Goal: Task Accomplishment & Management: Manage account settings

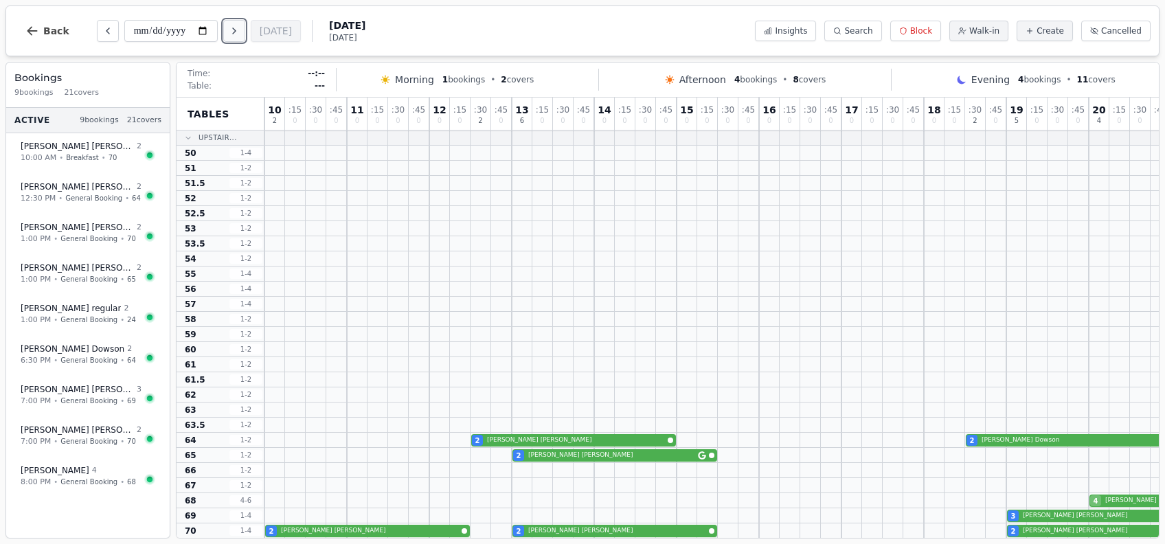
click at [236, 38] on button "Next day" at bounding box center [234, 31] width 22 height 22
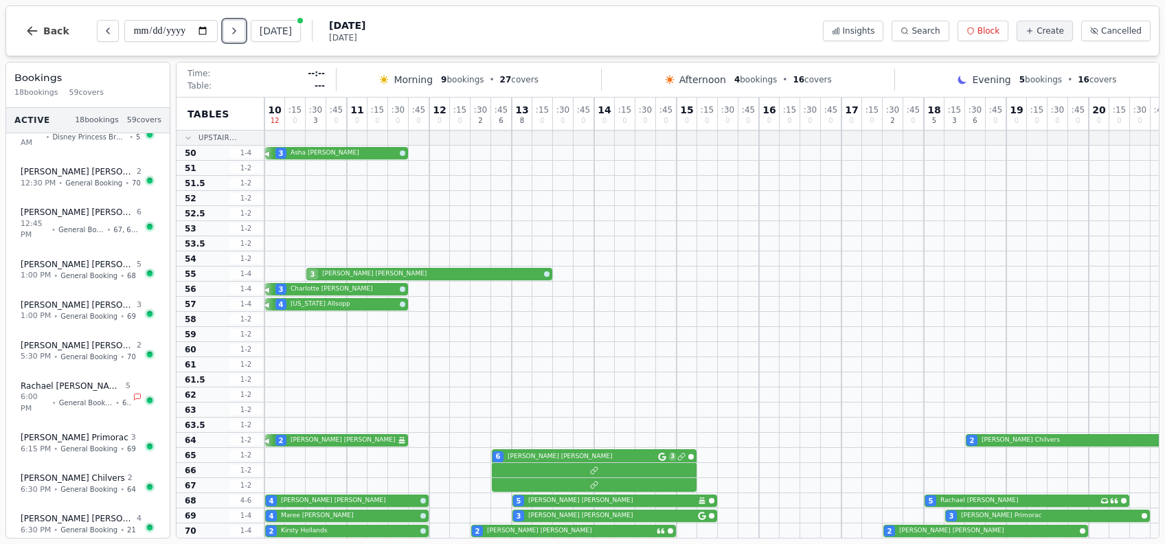
scroll to position [435, 0]
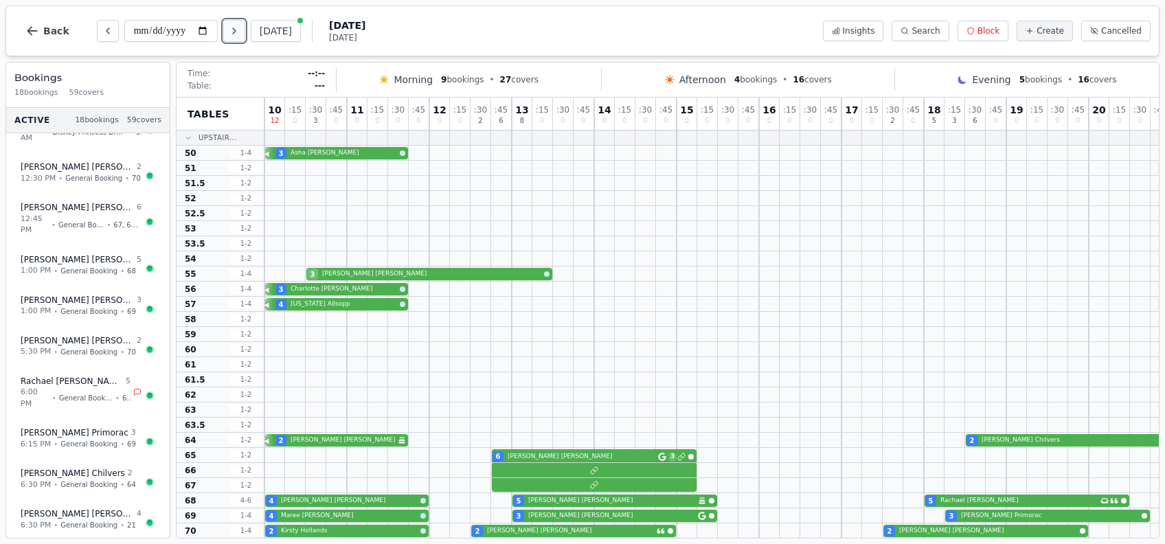
click at [230, 40] on button "Next day" at bounding box center [234, 31] width 22 height 22
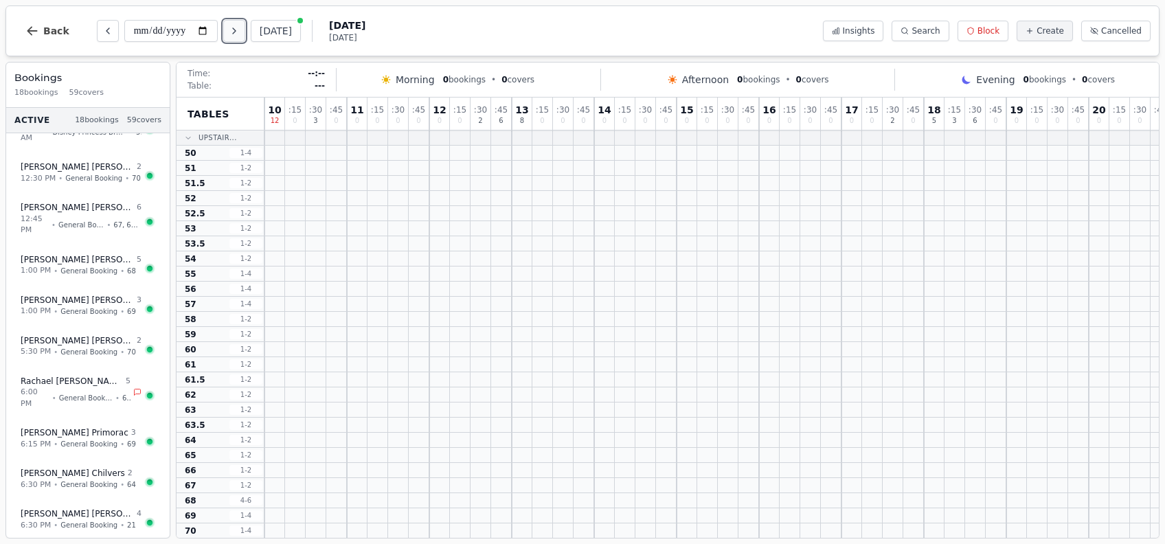
scroll to position [0, 0]
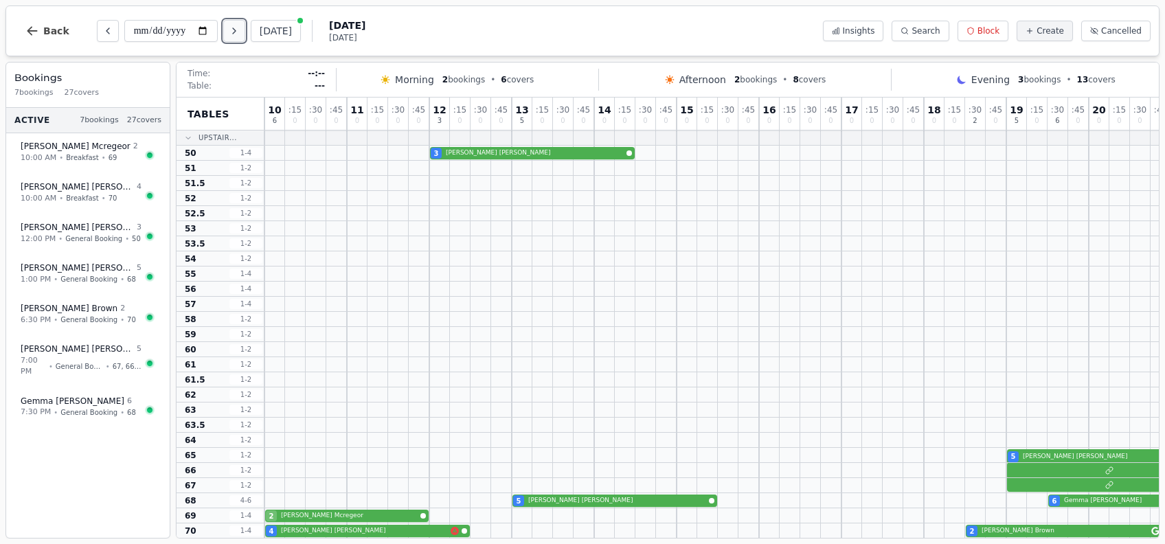
click at [230, 40] on button "Next day" at bounding box center [234, 31] width 22 height 22
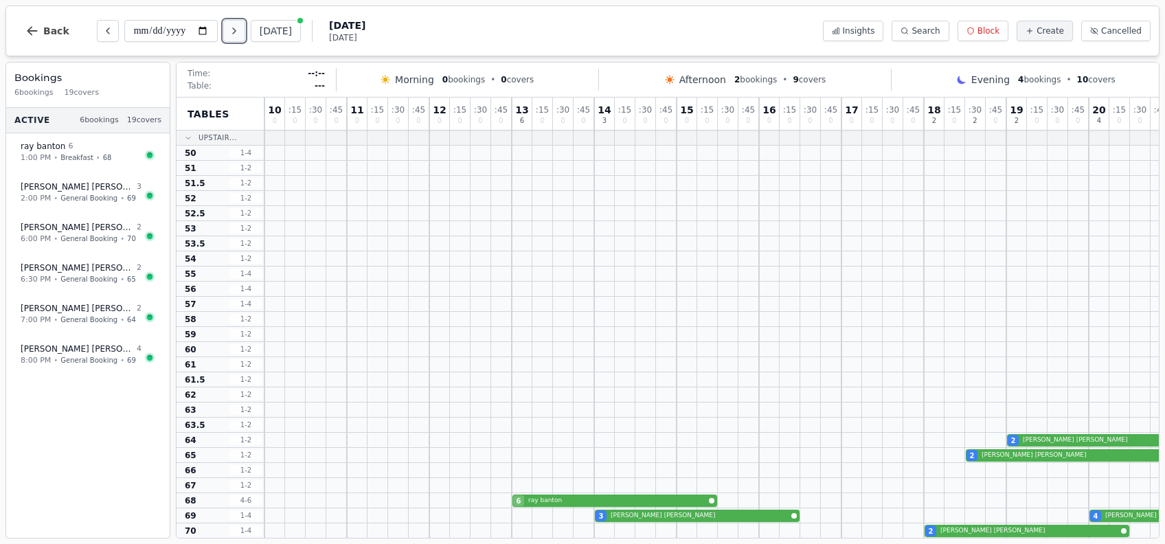
click at [230, 40] on button "Next day" at bounding box center [234, 31] width 22 height 22
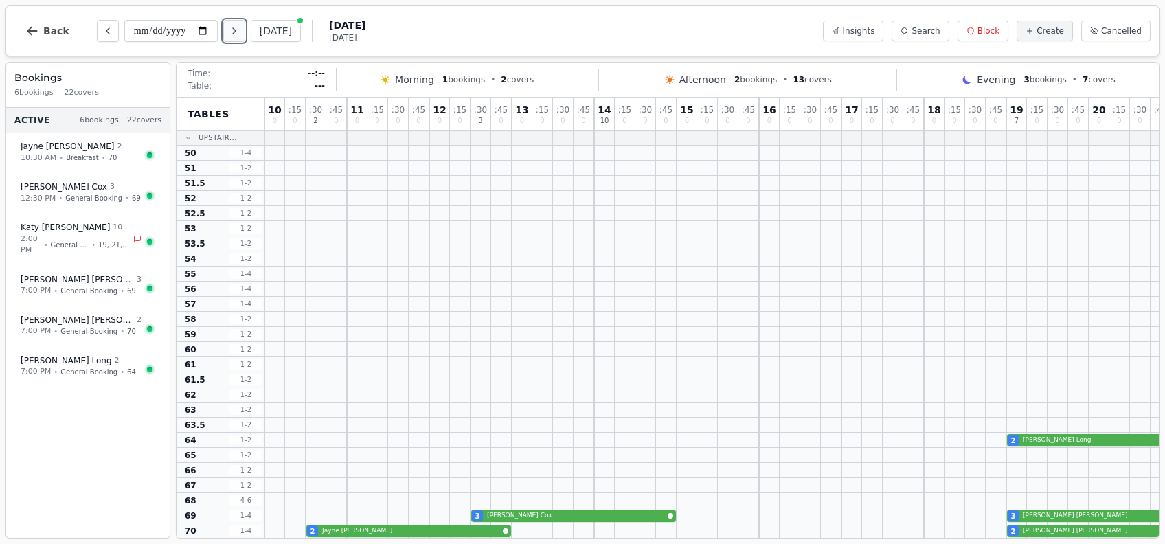
click at [230, 40] on button "Next day" at bounding box center [234, 31] width 22 height 22
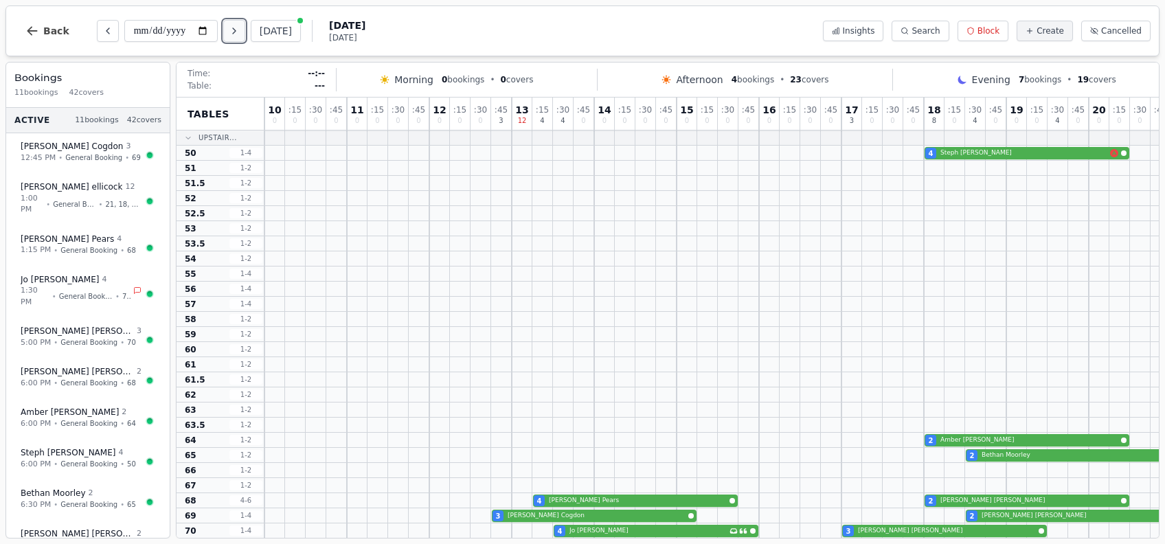
click at [230, 40] on button "Next day" at bounding box center [234, 31] width 22 height 22
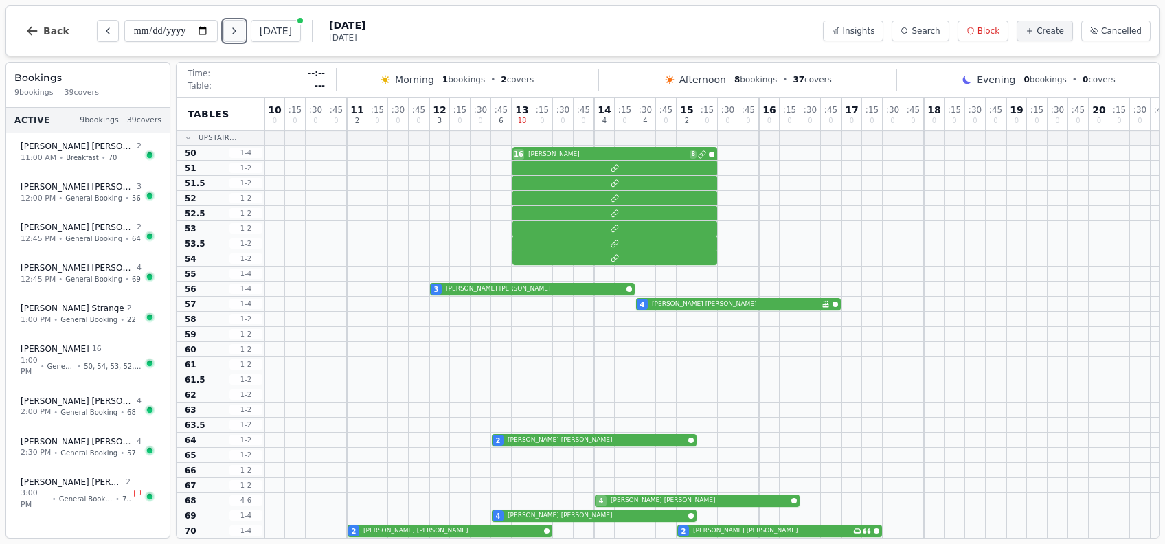
click at [230, 40] on button "Next day" at bounding box center [234, 31] width 22 height 22
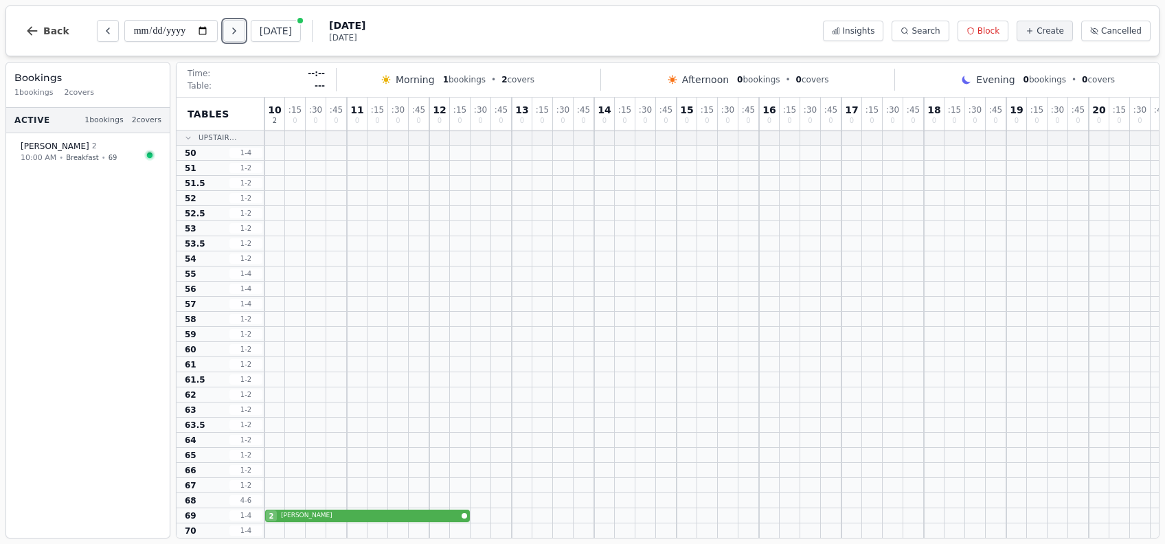
click at [230, 40] on button "Next day" at bounding box center [234, 31] width 22 height 22
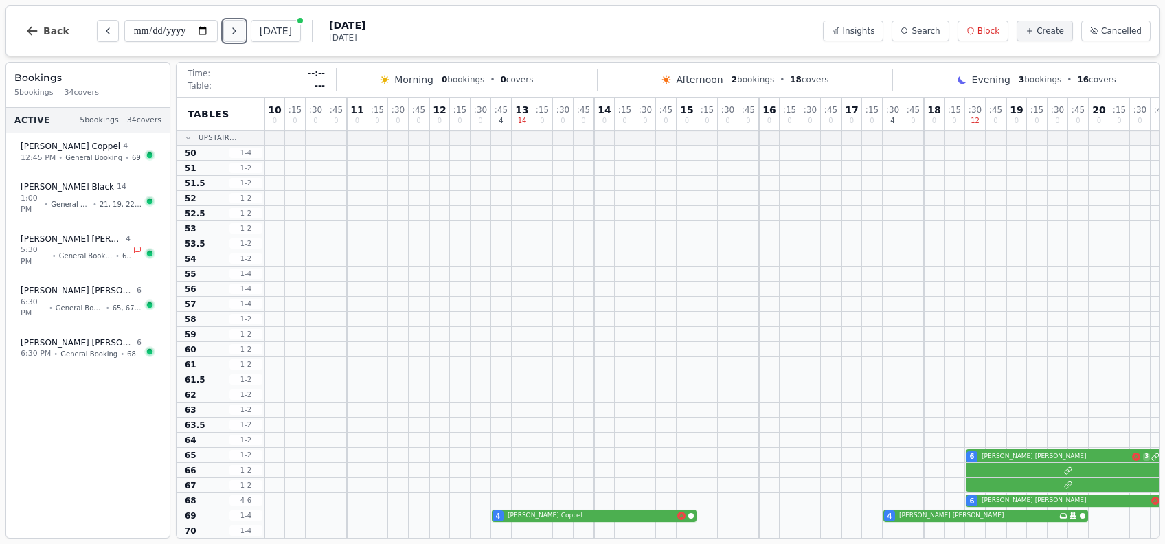
click at [230, 40] on button "Next day" at bounding box center [234, 31] width 22 height 22
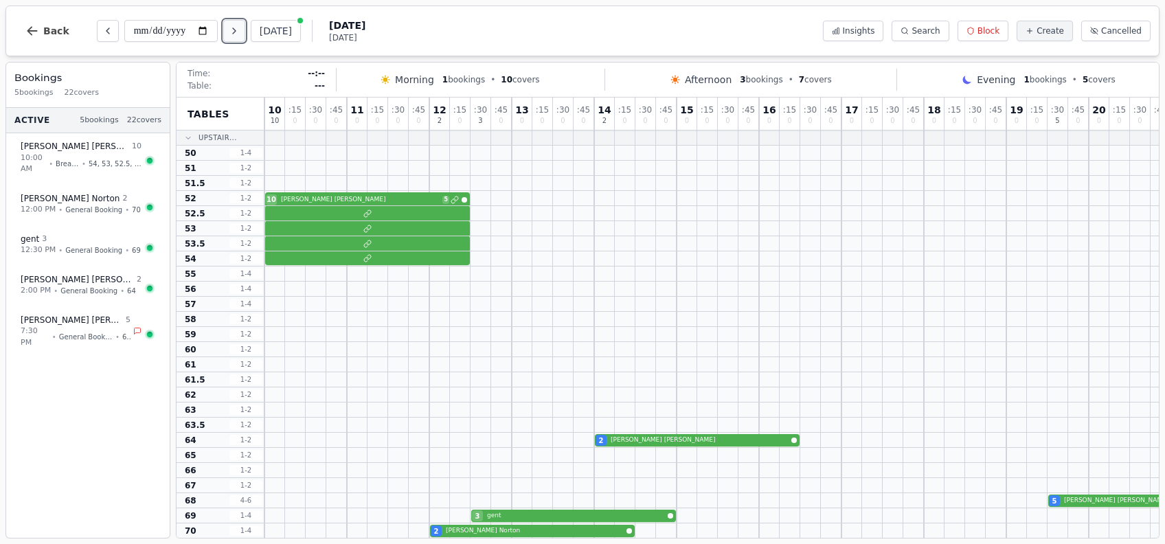
click at [230, 40] on button "Next day" at bounding box center [234, 31] width 22 height 22
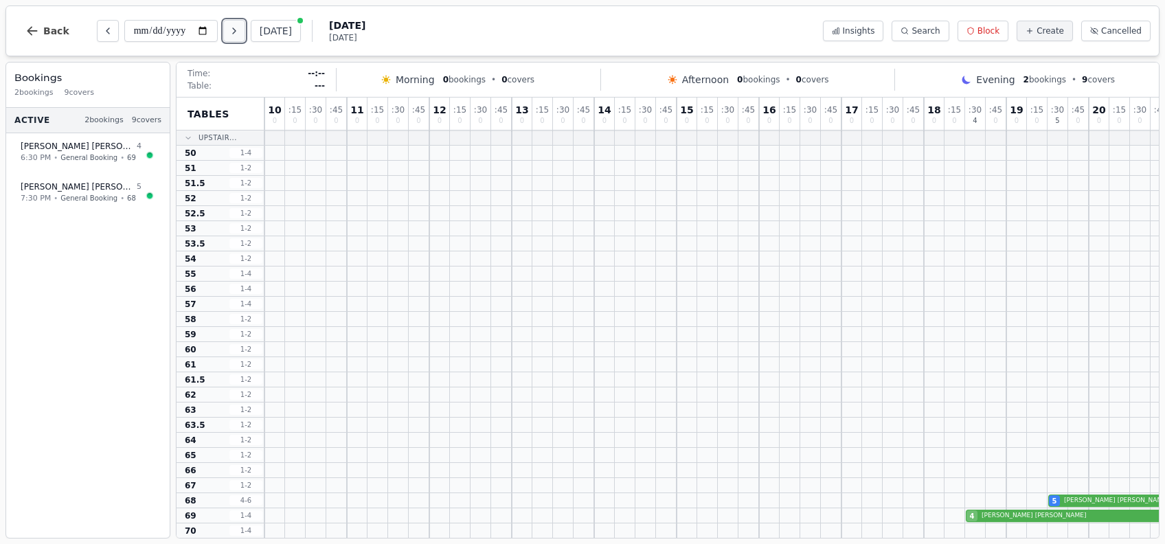
click at [230, 40] on button "Next day" at bounding box center [234, 31] width 22 height 22
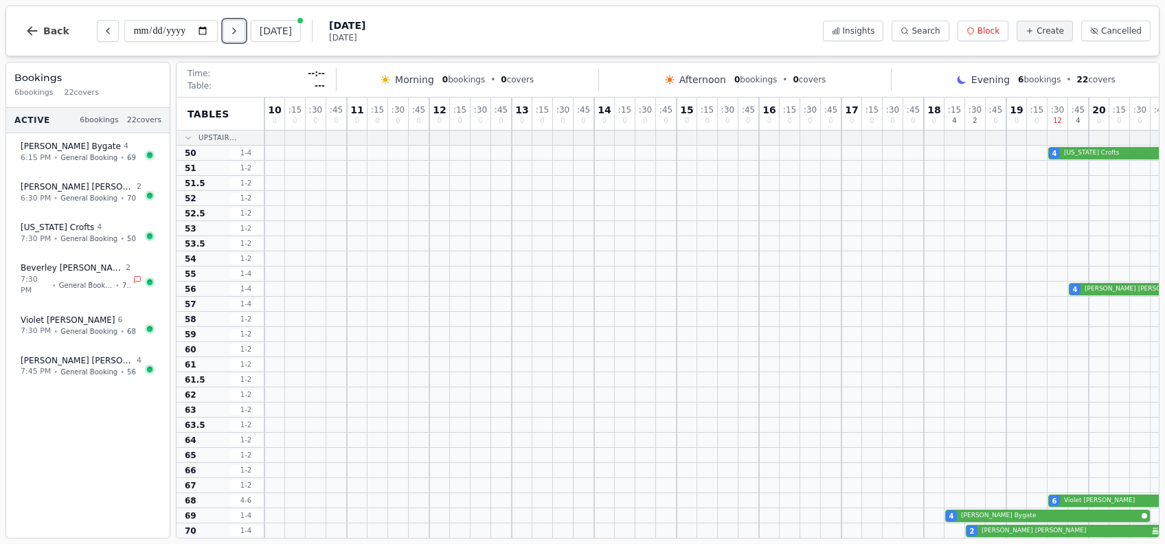
click at [230, 40] on button "Next day" at bounding box center [234, 31] width 22 height 22
type input "**********"
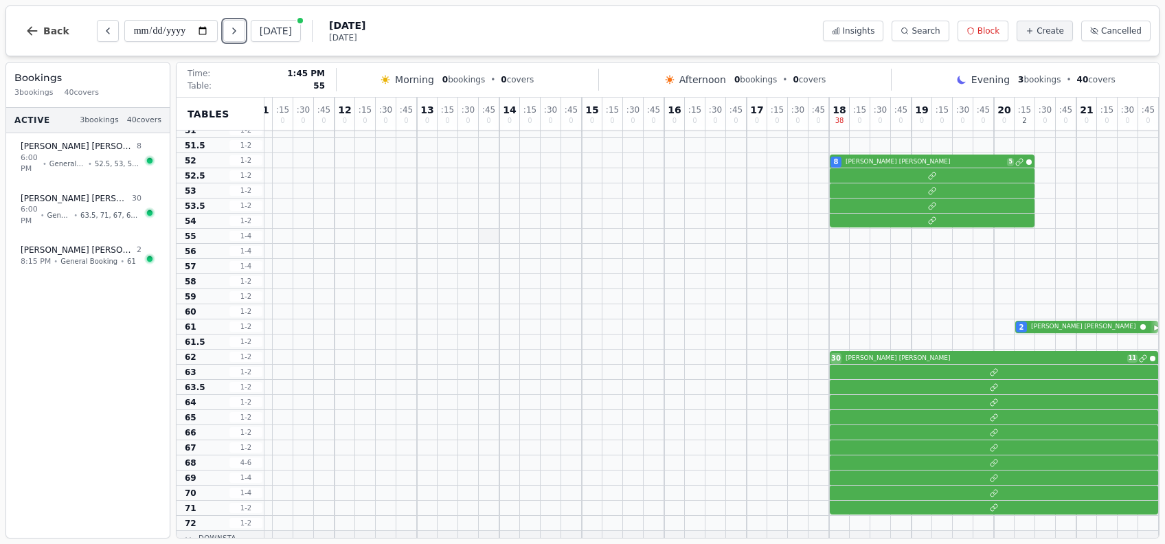
scroll to position [38, 109]
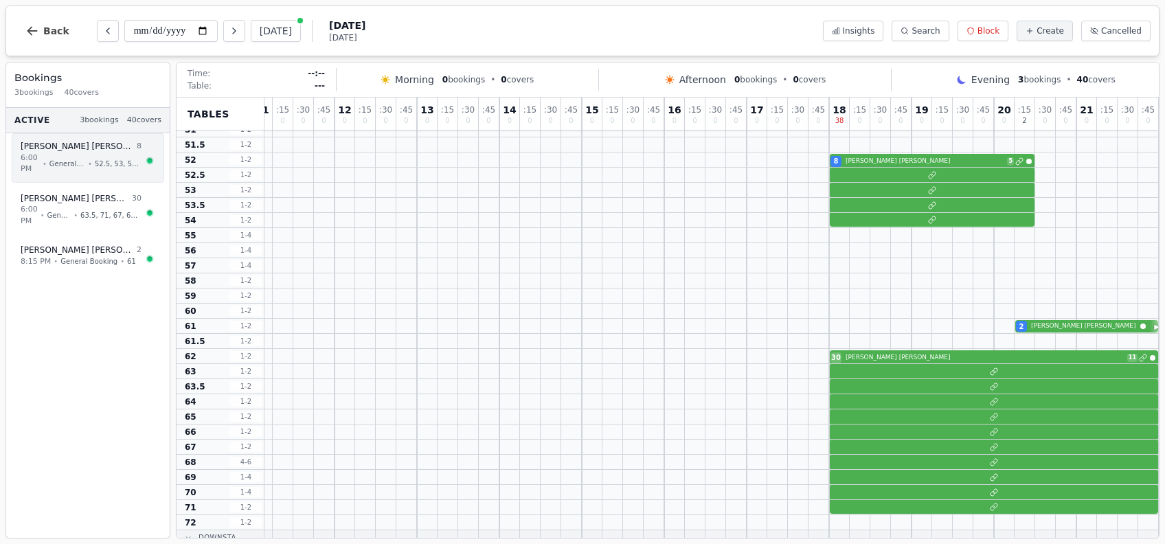
click at [113, 170] on div "6:00 PM • General Booking • 52.5, 53, 54, 53.5, 52" at bounding box center [81, 164] width 121 height 23
select select "****"
select select "*"
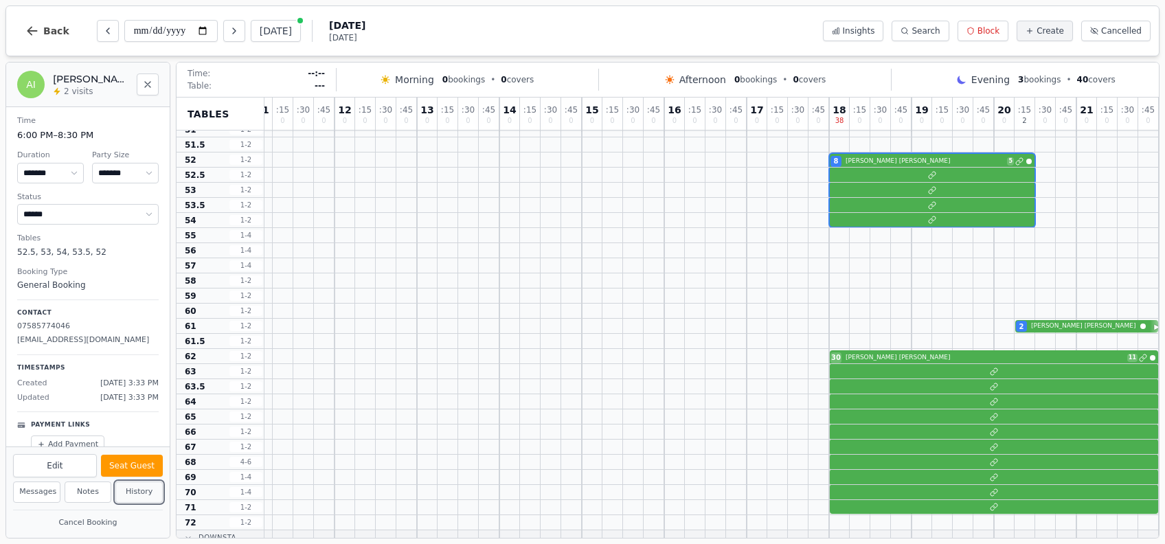
click at [132, 495] on button "History" at bounding box center [138, 492] width 47 height 21
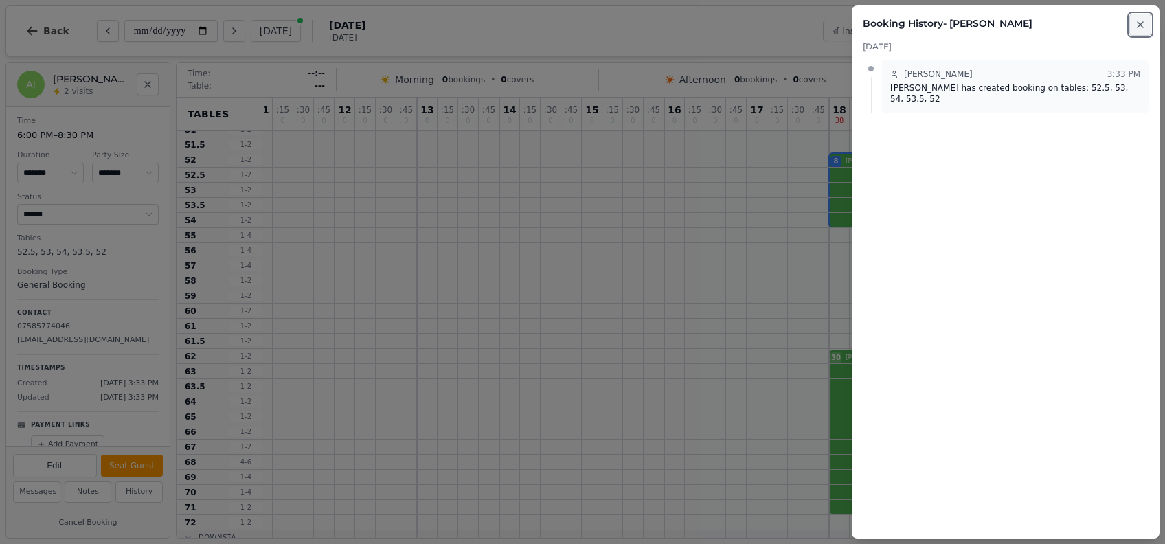
click at [1150, 29] on button "Close" at bounding box center [1141, 25] width 22 height 22
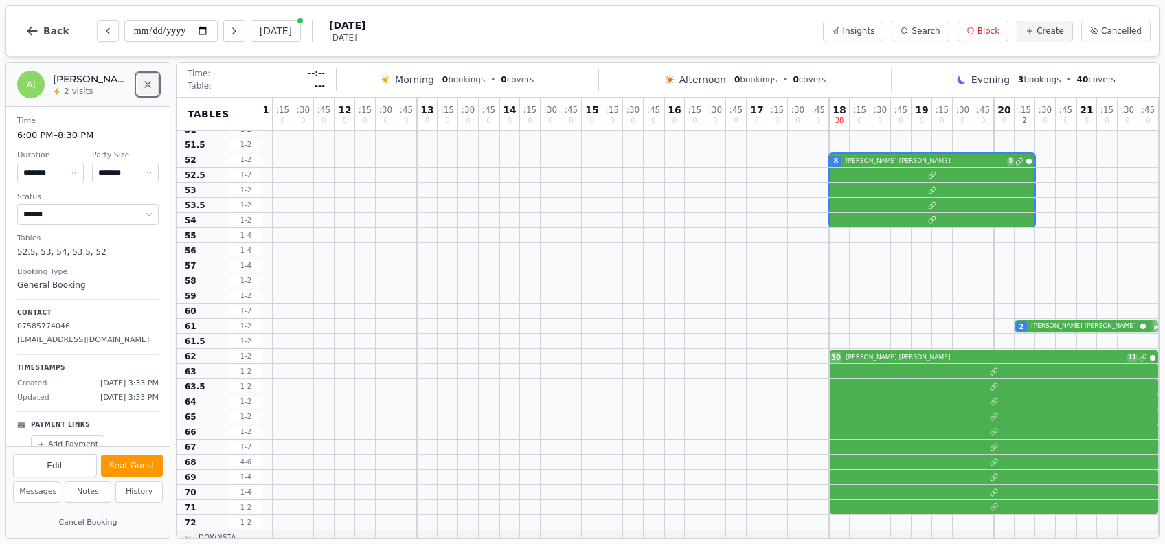
click at [147, 93] on button "Close" at bounding box center [148, 85] width 22 height 22
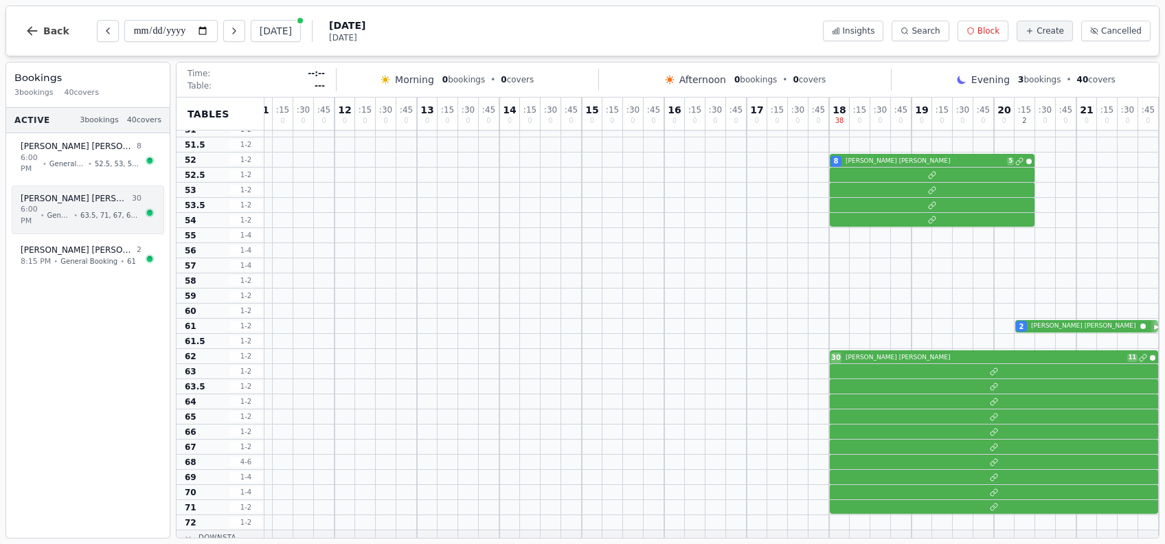
click at [84, 212] on span "63.5, 71, 67, 62, 65, 70, 68, 64, 63, 69, 66" at bounding box center [110, 215] width 61 height 10
select select "*****"
select select "**"
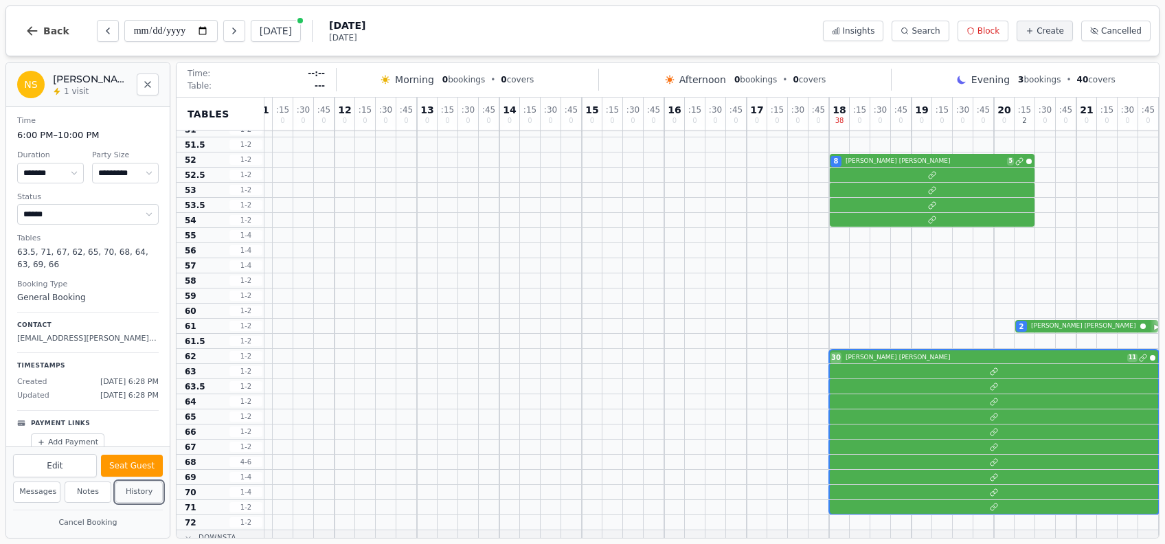
click at [132, 495] on button "History" at bounding box center [138, 492] width 47 height 21
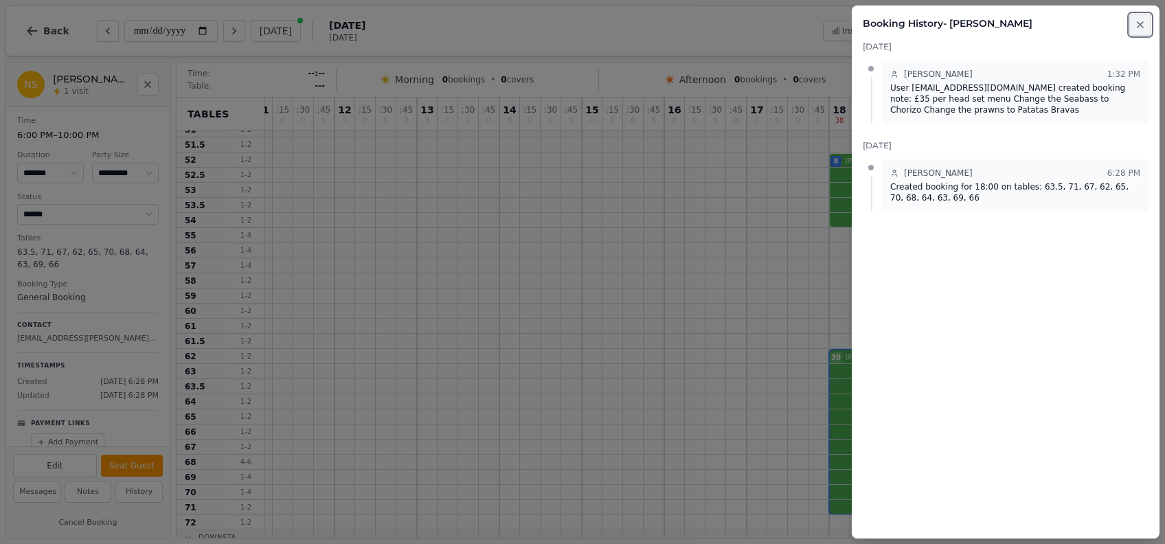
click at [1143, 22] on icon "button" at bounding box center [1140, 24] width 5 height 5
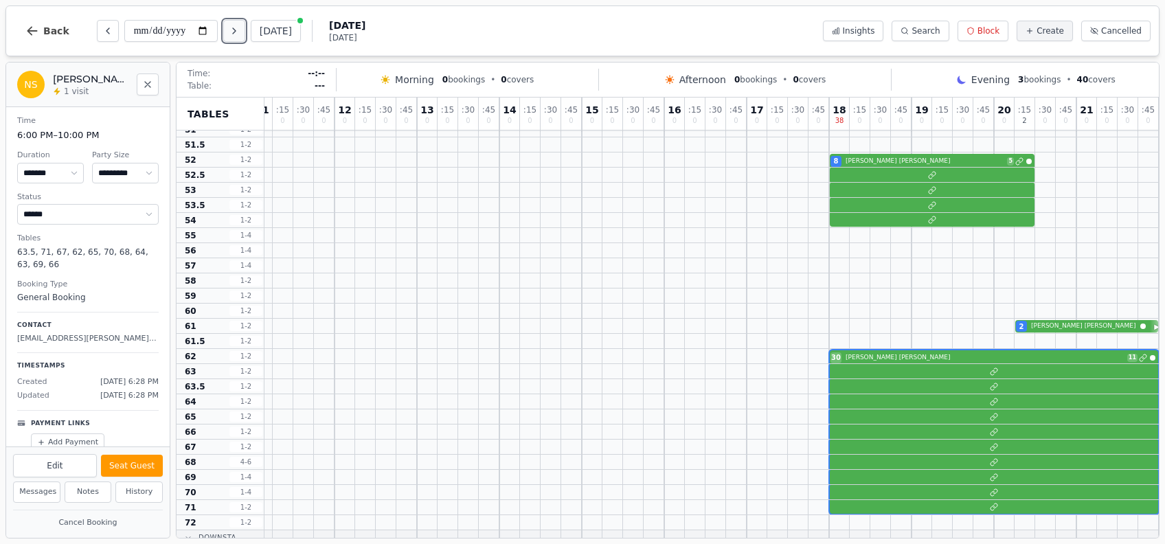
click at [240, 36] on button "Next day" at bounding box center [234, 31] width 22 height 22
type input "**********"
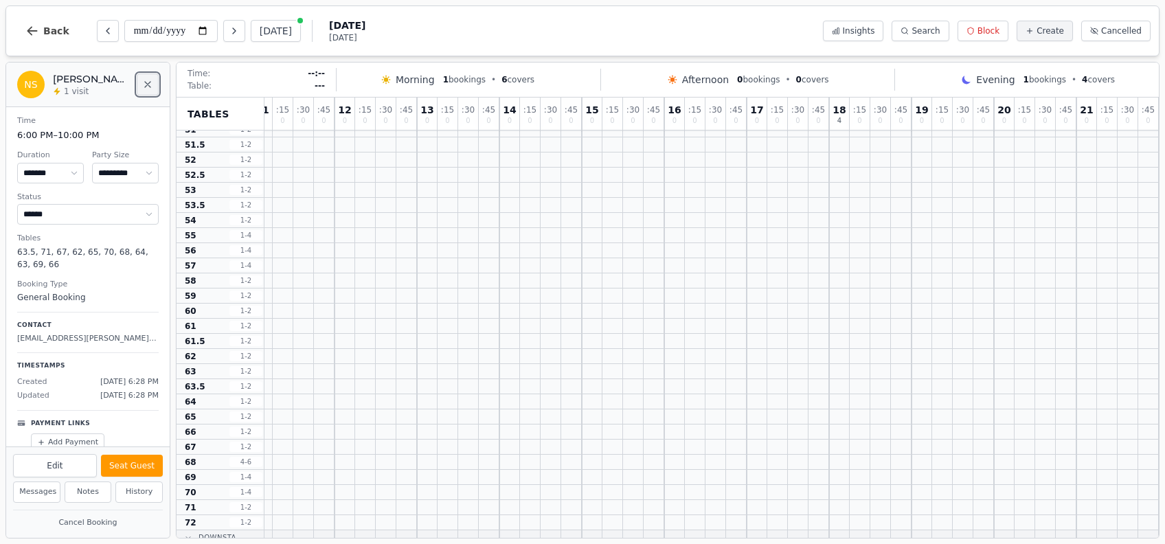
click at [150, 86] on icon "Close" at bounding box center [147, 84] width 11 height 11
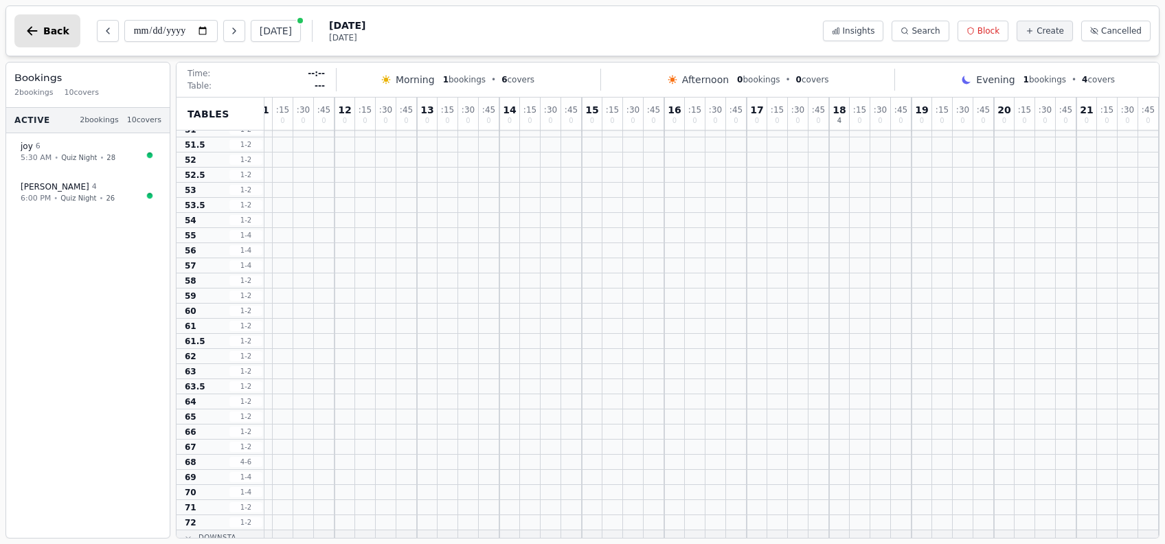
click at [27, 38] on button "Back" at bounding box center [47, 30] width 66 height 33
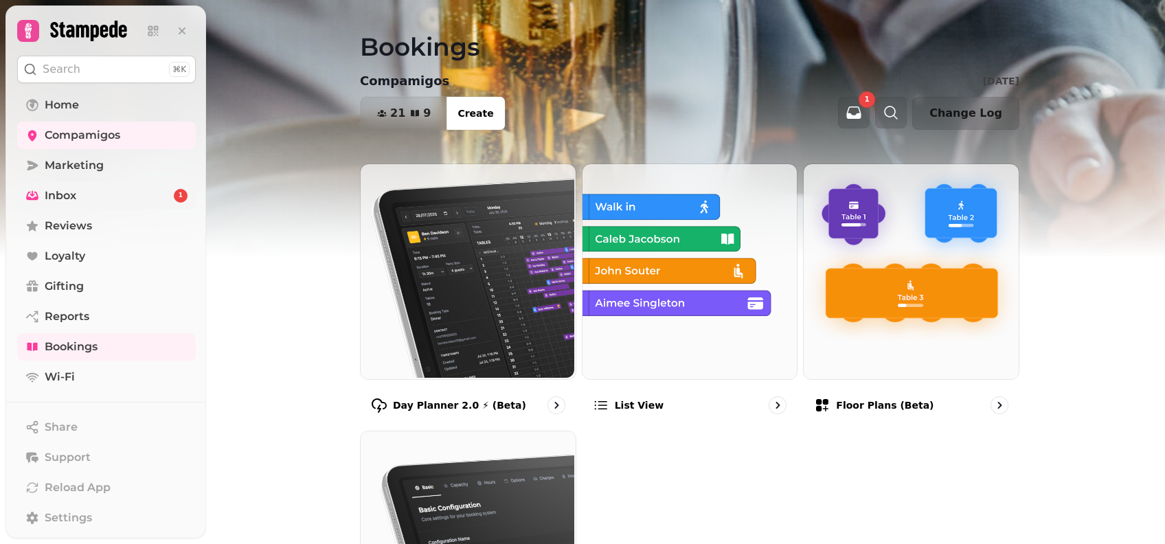
click at [150, 186] on link "Inbox 1" at bounding box center [106, 195] width 179 height 27
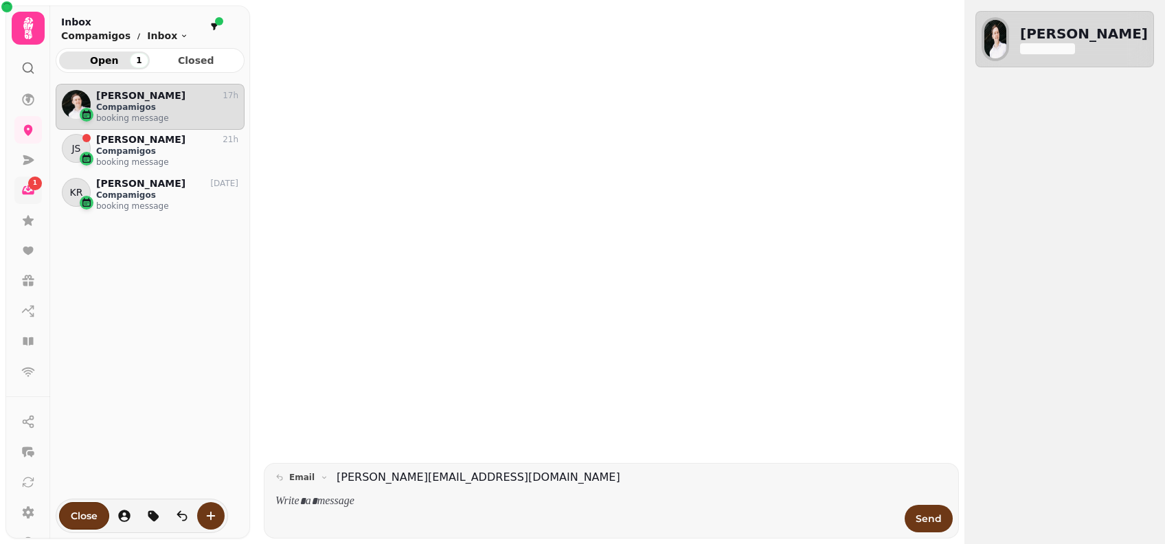
scroll to position [434, 175]
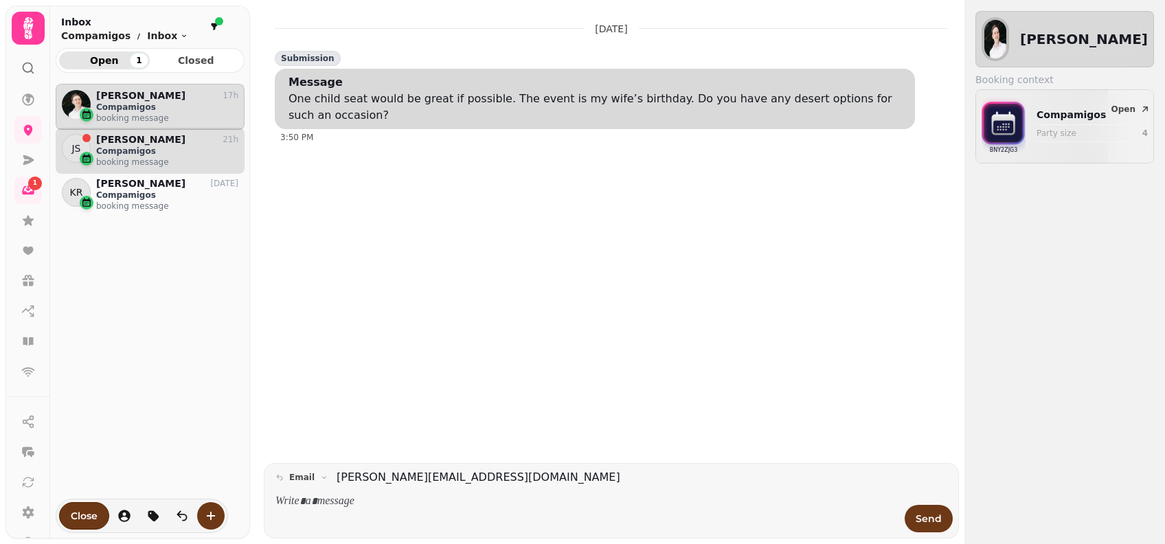
click at [166, 147] on p "Compamigos" at bounding box center [167, 151] width 142 height 11
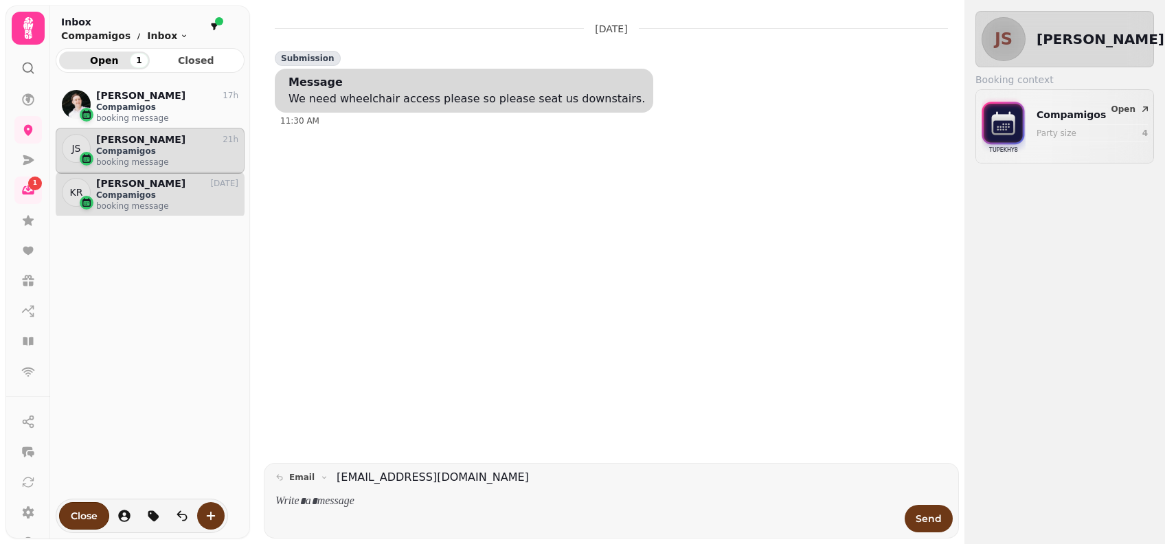
click at [154, 190] on p "Compamigos" at bounding box center [167, 195] width 142 height 11
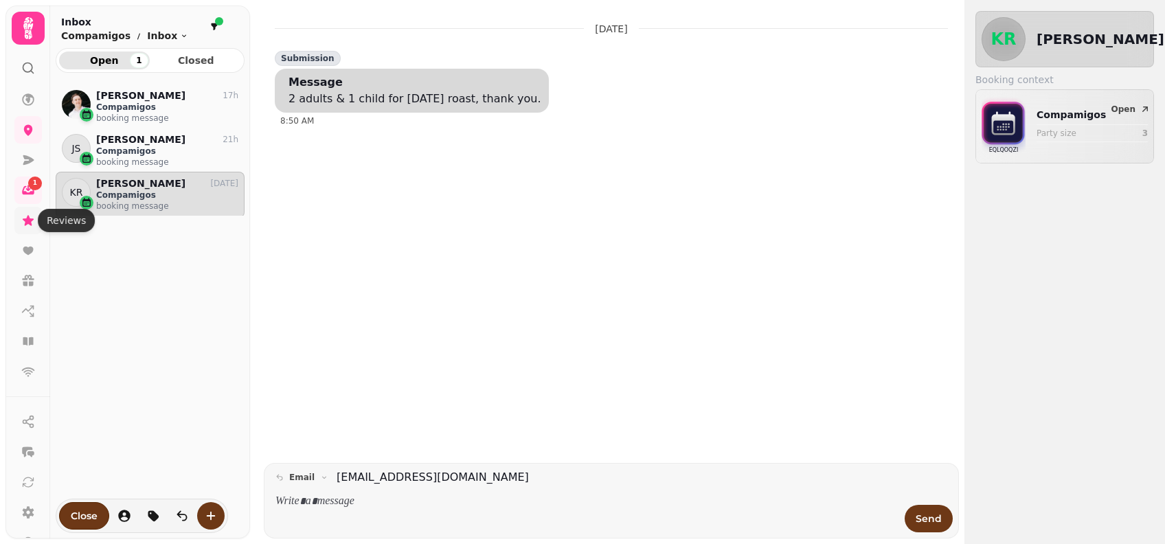
click at [29, 225] on icon at bounding box center [28, 221] width 14 height 14
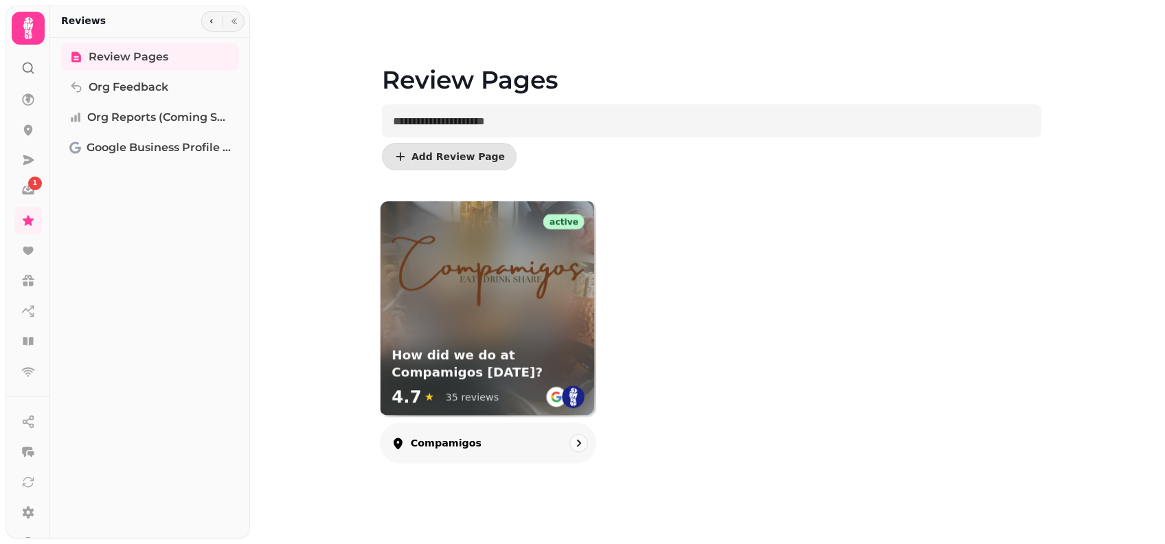
click at [486, 346] on div "How did we do at Compamigos [DATE]? 4.7 ★ 35 reviews" at bounding box center [488, 380] width 215 height 76
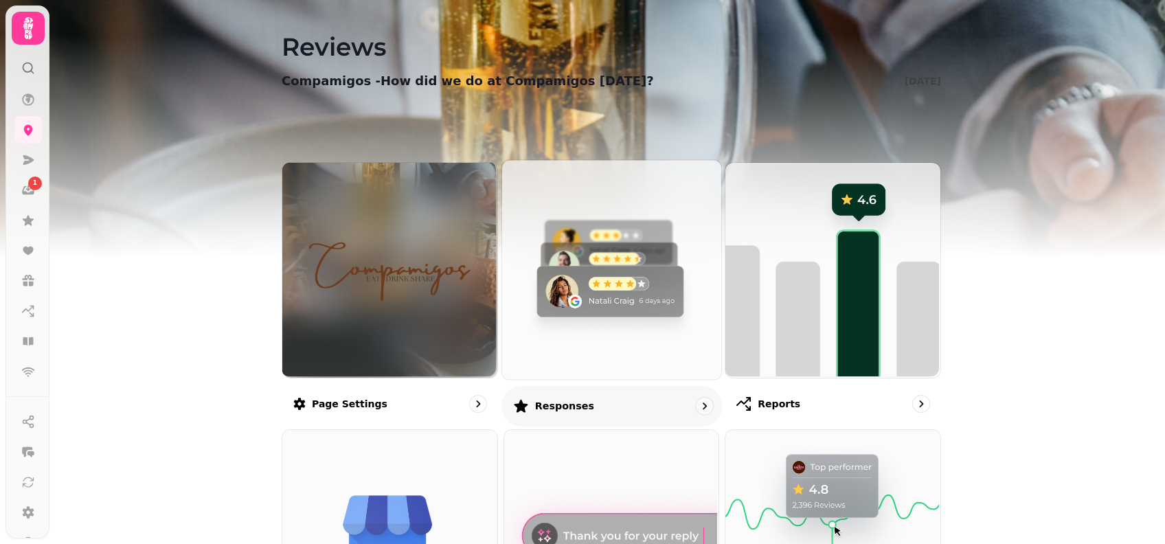
click at [583, 284] on img at bounding box center [609, 268] width 219 height 219
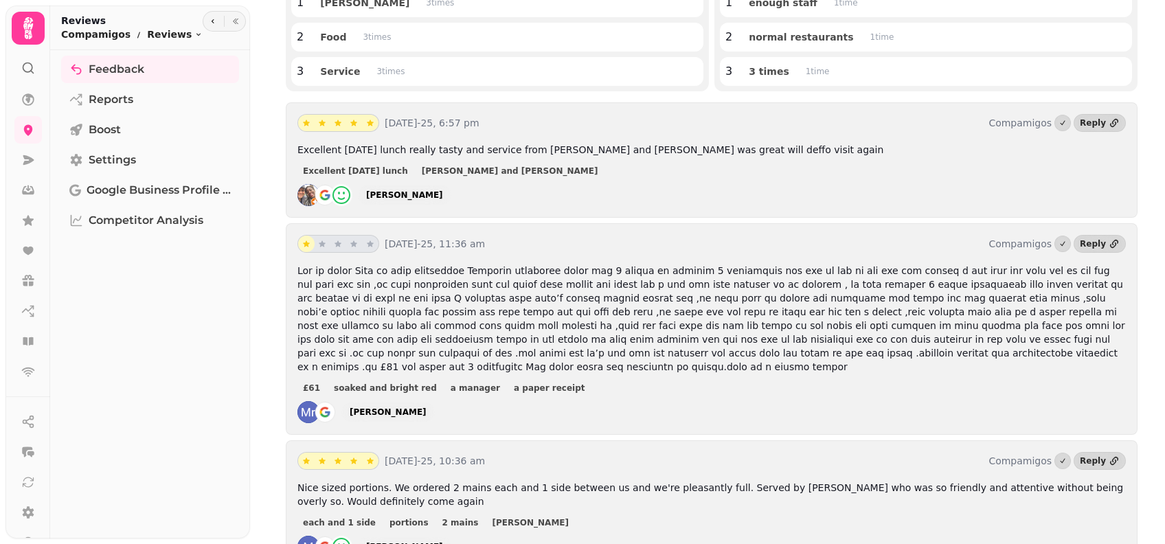
scroll to position [275, 0]
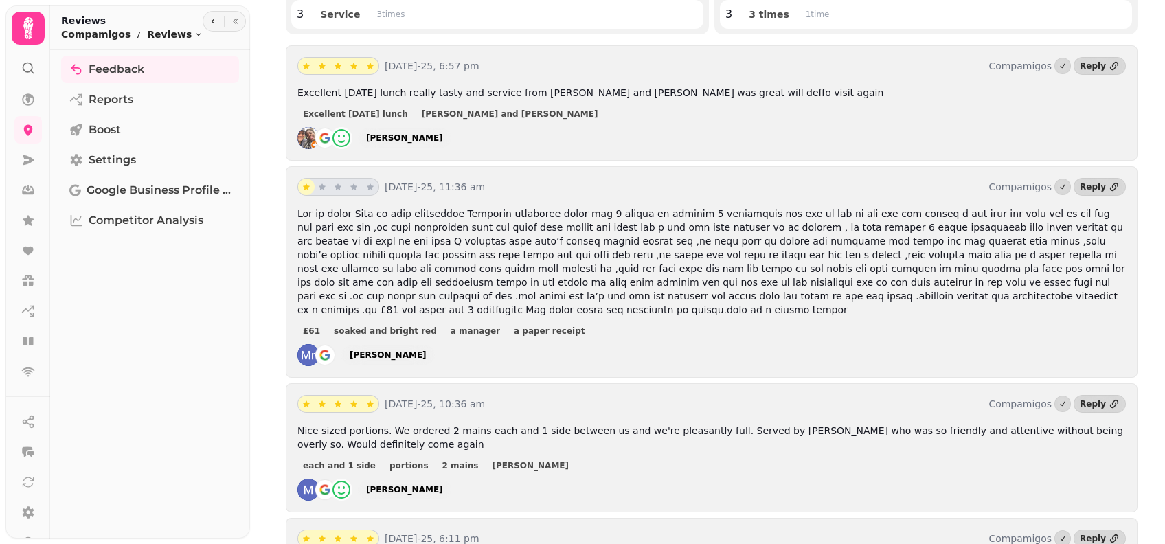
click at [651, 235] on span at bounding box center [712, 261] width 828 height 107
click at [577, 270] on span at bounding box center [712, 261] width 828 height 107
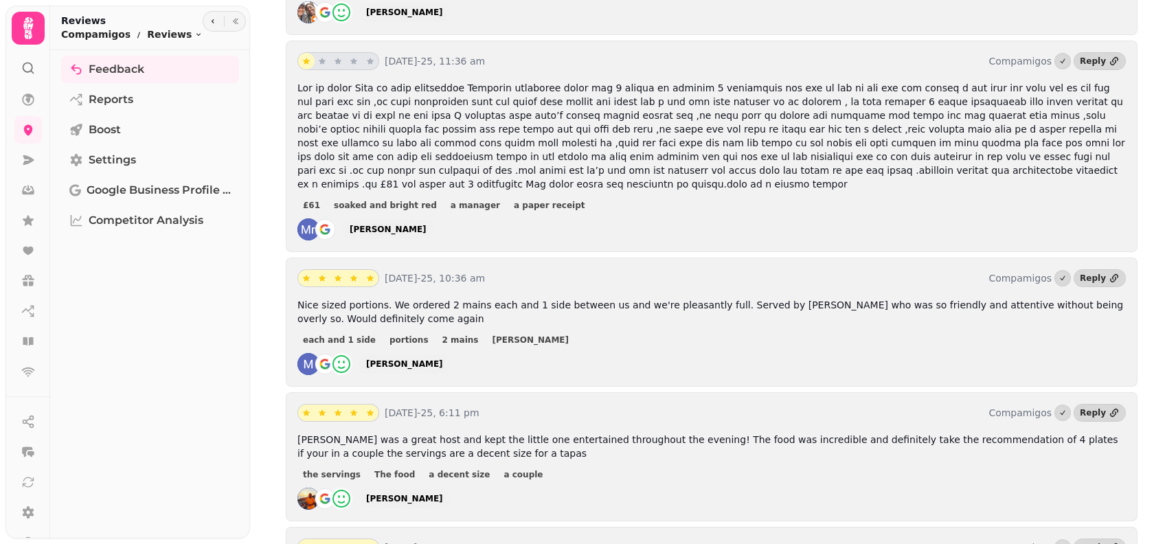
scroll to position [458, 0]
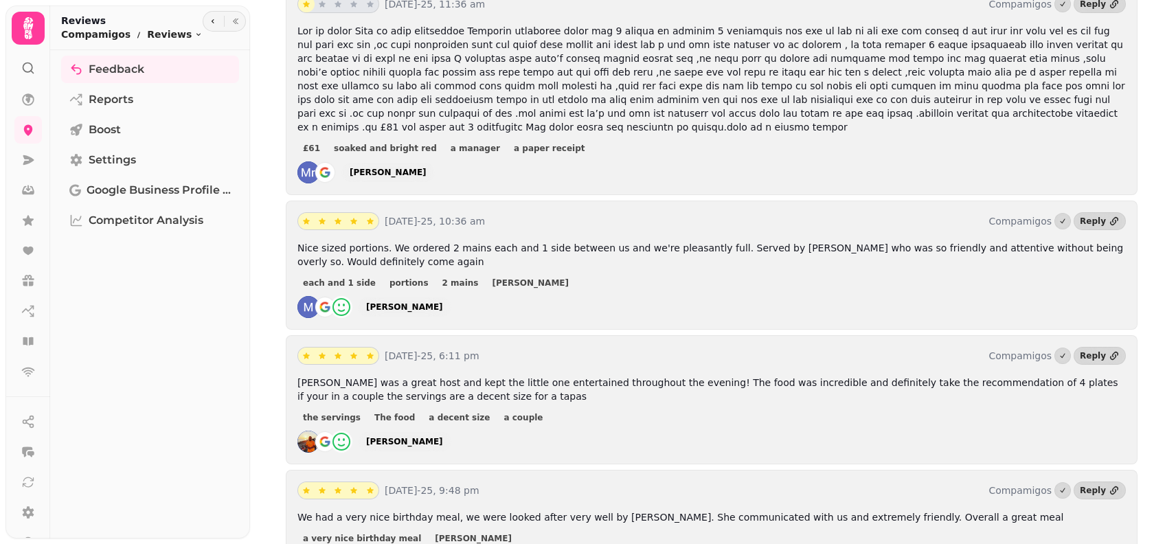
click at [732, 377] on span "Francesca was a great host and kept the little one entertained throughout the e…" at bounding box center [708, 389] width 821 height 25
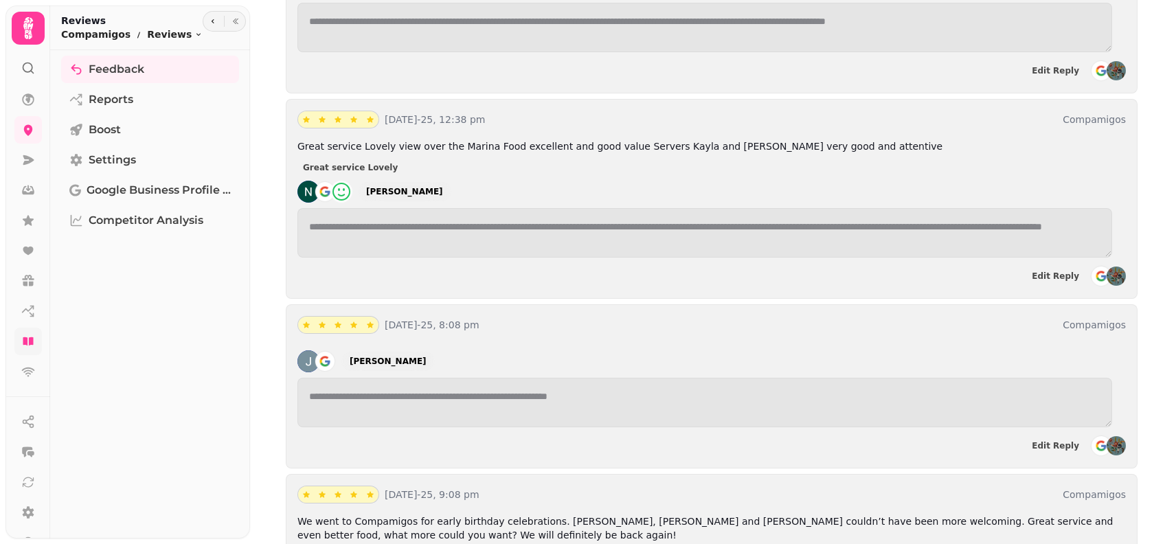
scroll to position [1378, 0]
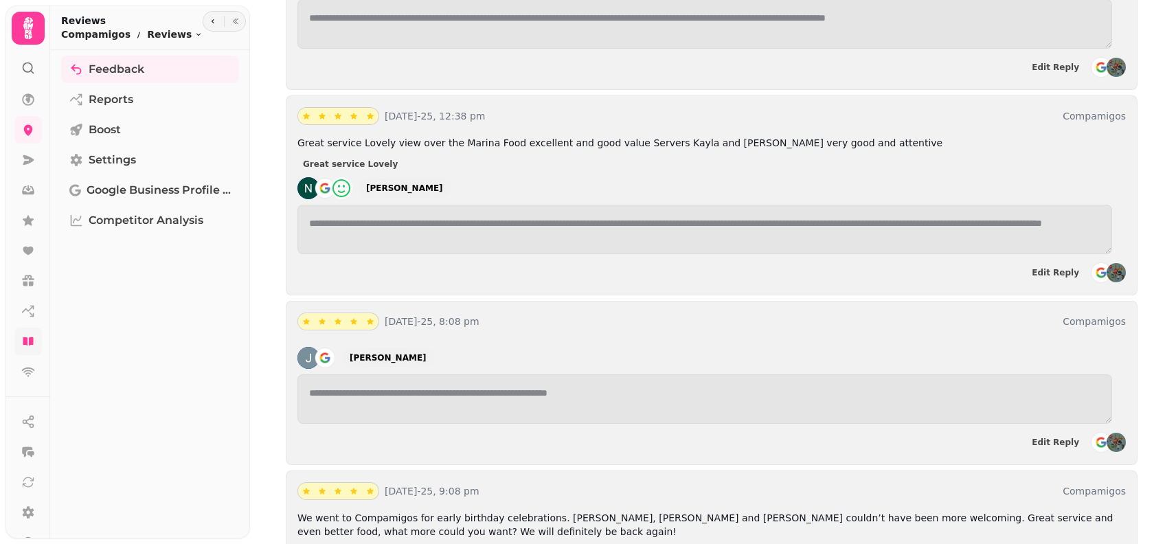
click at [30, 342] on icon at bounding box center [28, 341] width 10 height 8
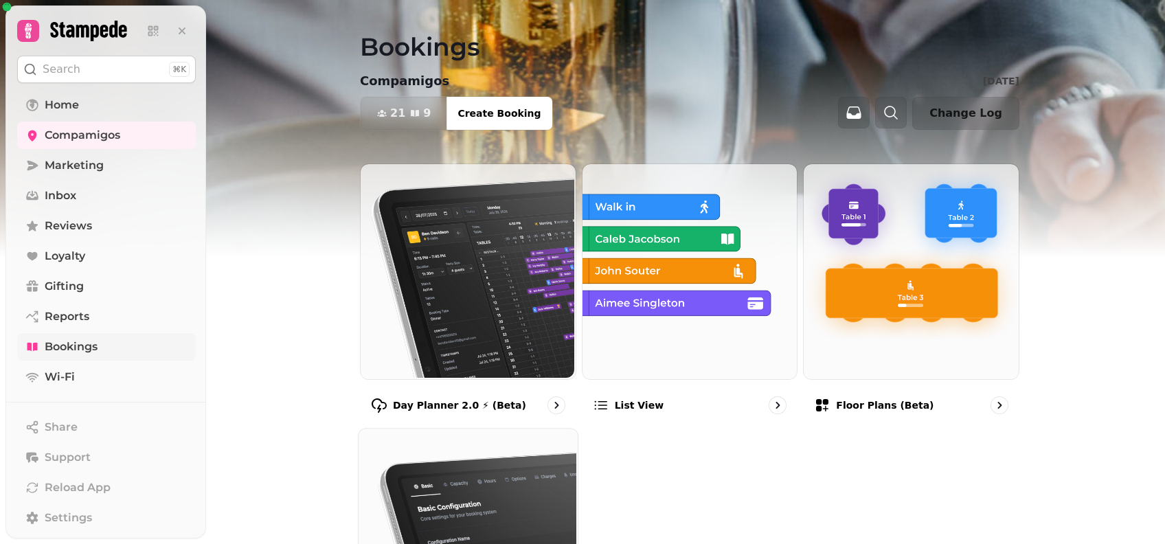
click at [476, 536] on img at bounding box center [466, 536] width 219 height 219
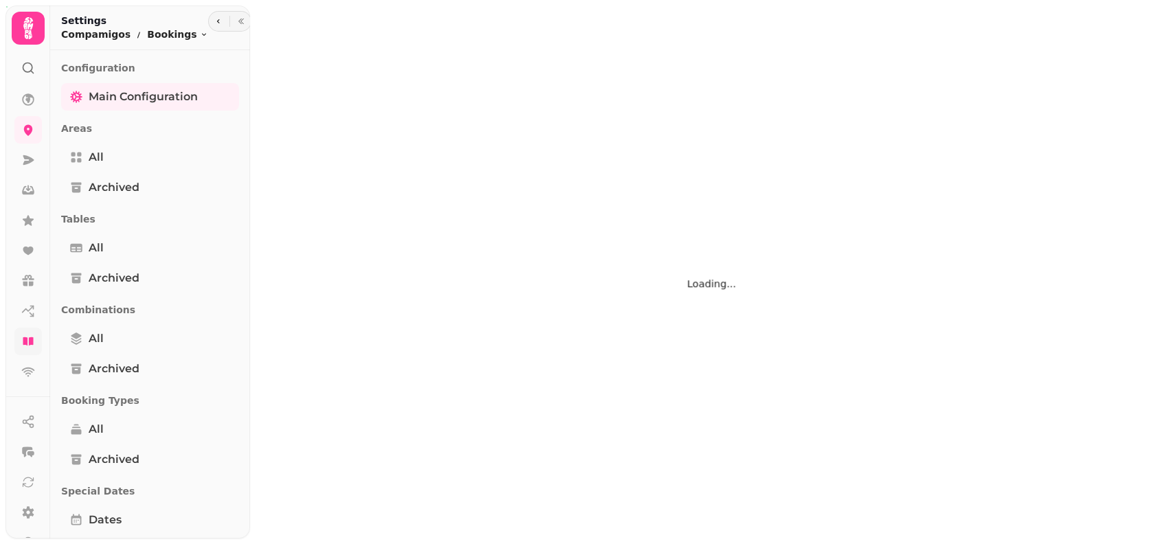
scroll to position [566, 0]
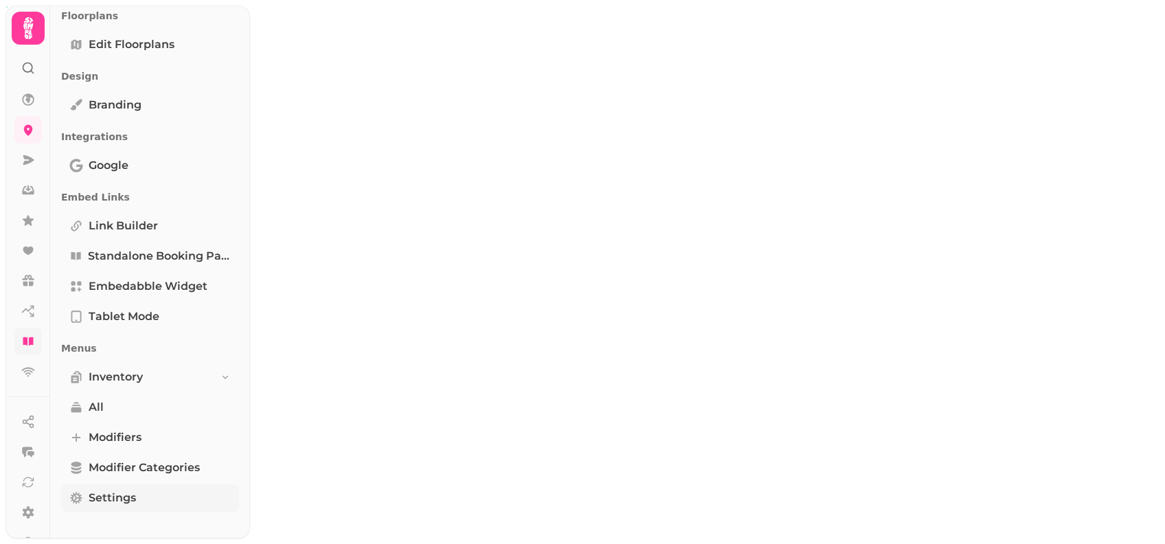
select select "**********"
select select "*"
select select "**"
select select "***"
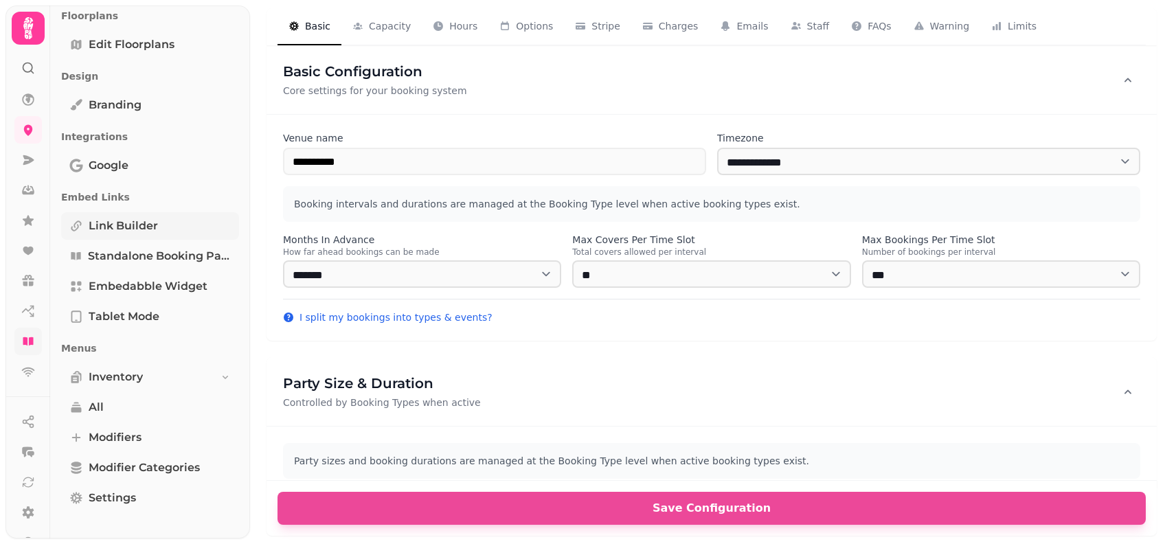
click at [116, 228] on span "Link Builder" at bounding box center [123, 226] width 69 height 16
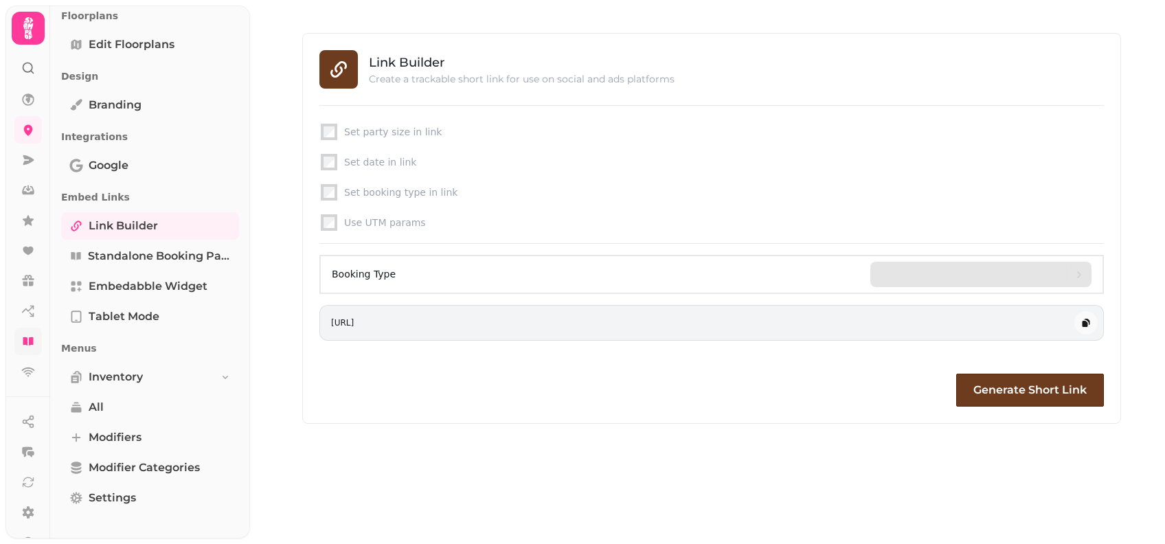
click at [1000, 269] on div at bounding box center [974, 274] width 185 height 25
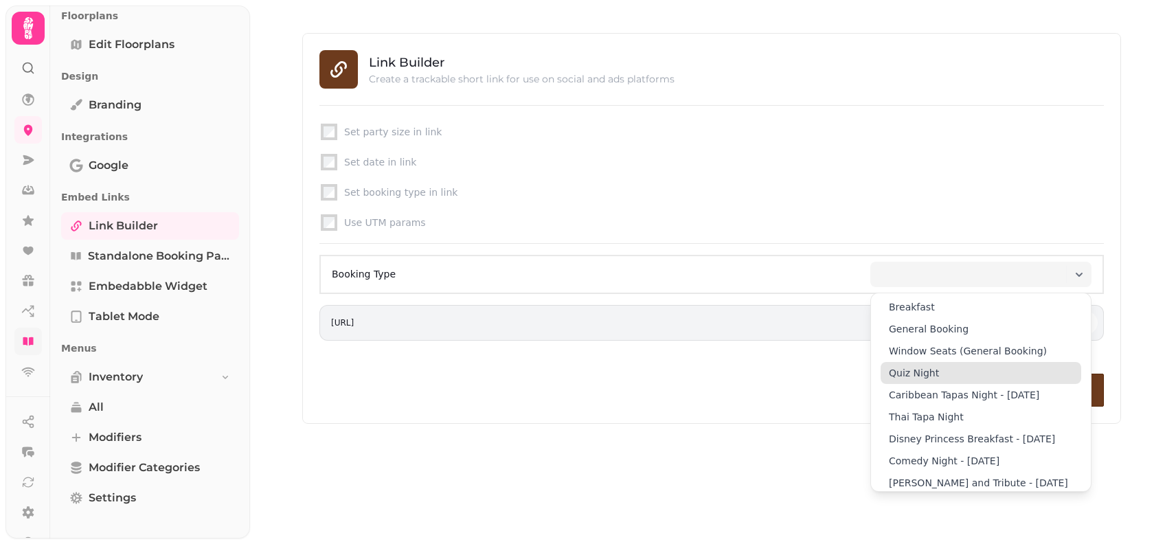
click at [972, 374] on div "Quiz Night" at bounding box center [981, 373] width 201 height 22
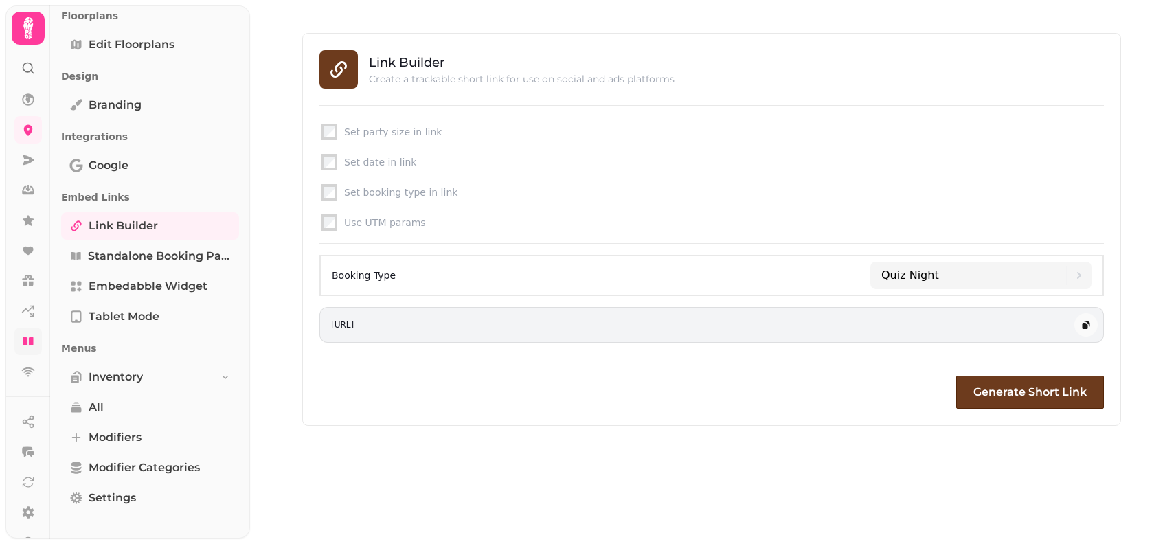
click at [972, 376] on button "Generate Short Link" at bounding box center [1030, 392] width 148 height 33
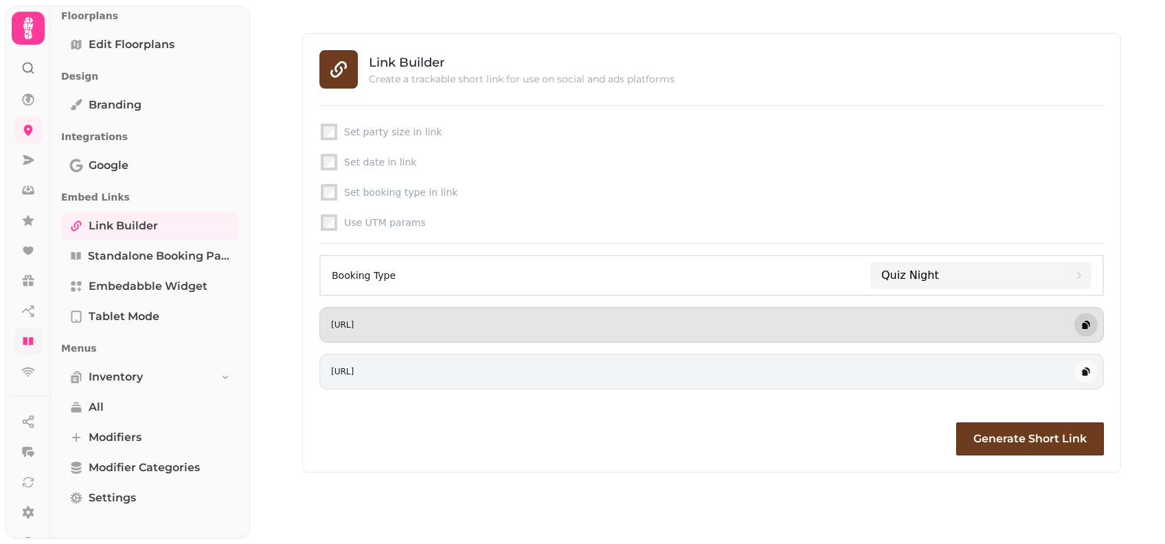
click at [1088, 331] on button "button" at bounding box center [1086, 324] width 23 height 23
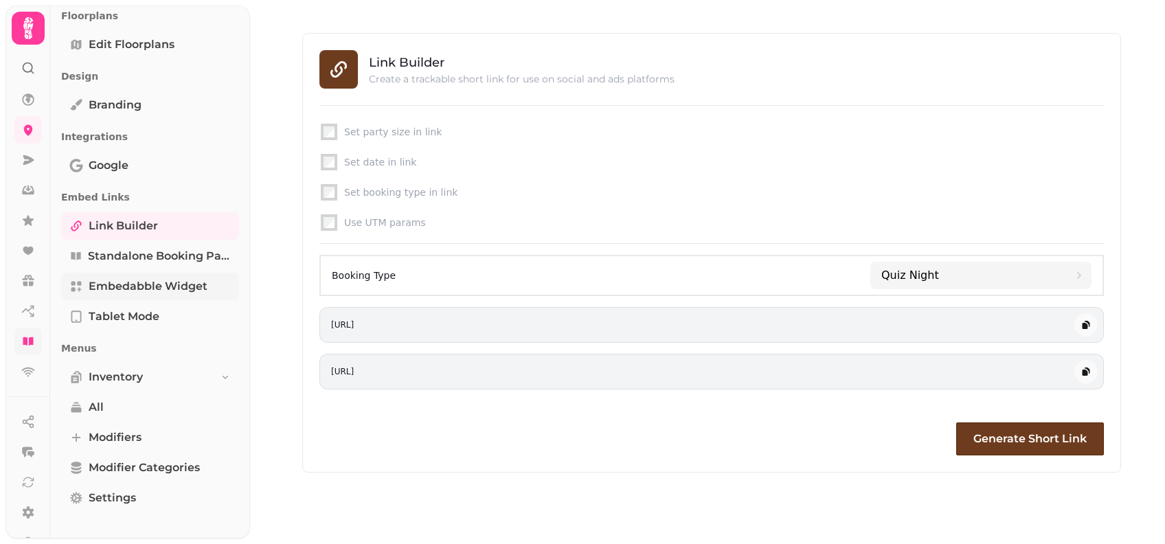
click at [159, 297] on link "Embedabble widget" at bounding box center [150, 286] width 178 height 27
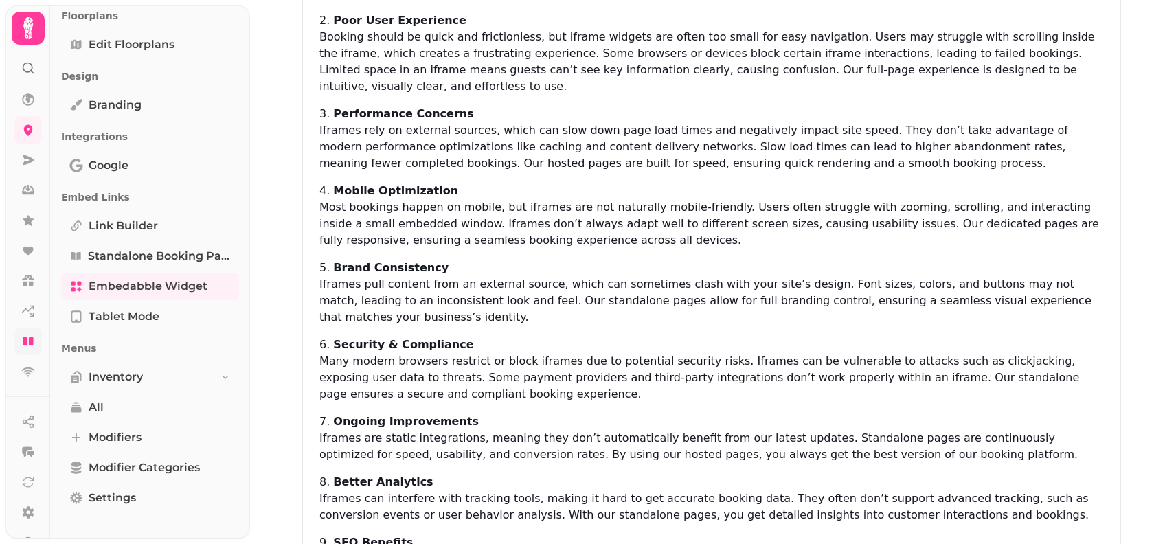
scroll to position [348, 0]
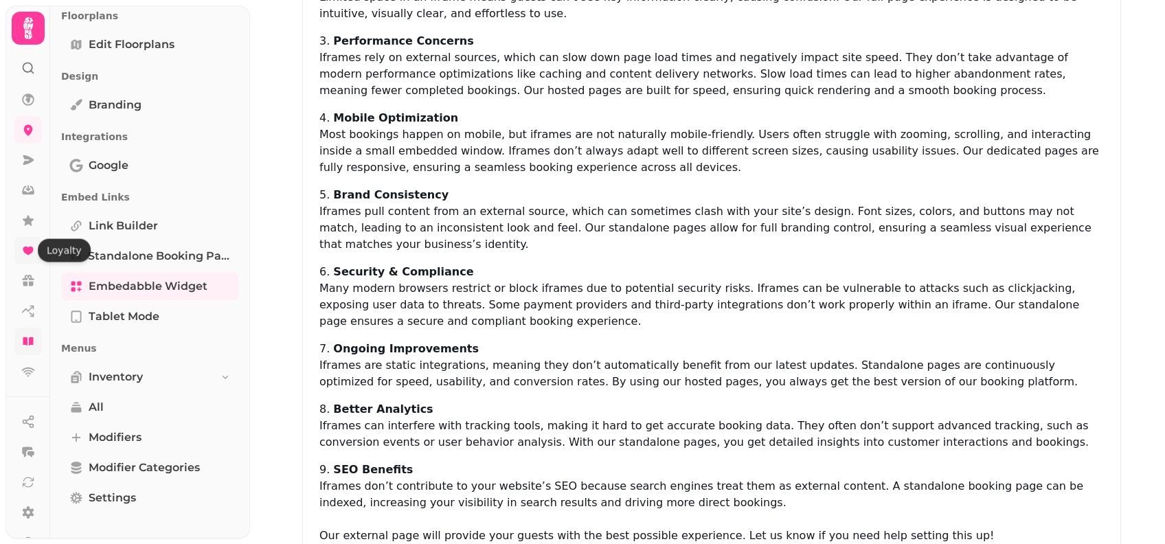
click at [28, 247] on icon at bounding box center [28, 251] width 10 height 8
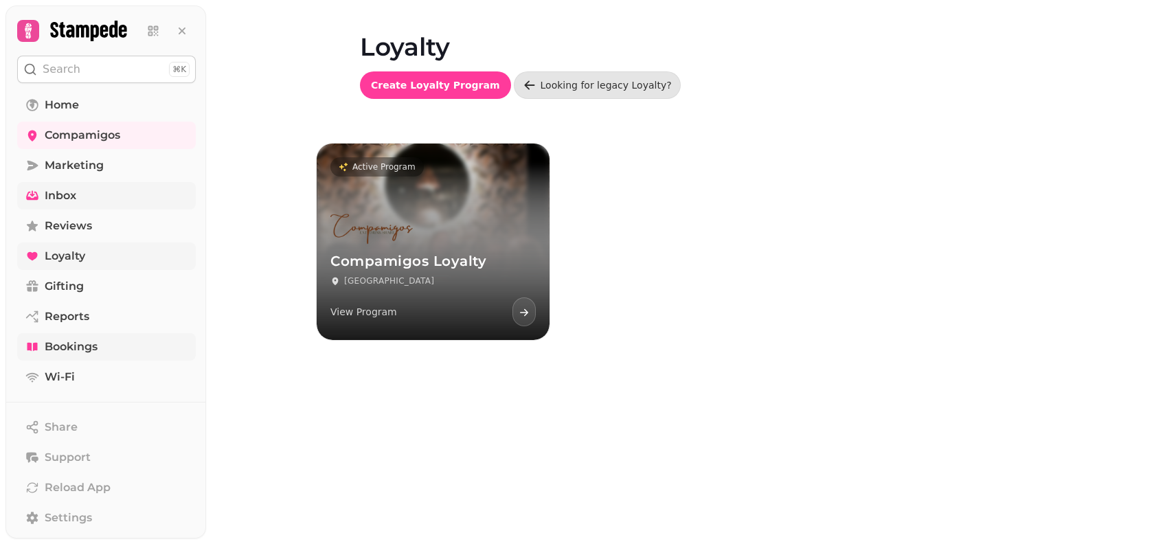
click at [42, 200] on link "Inbox" at bounding box center [106, 195] width 179 height 27
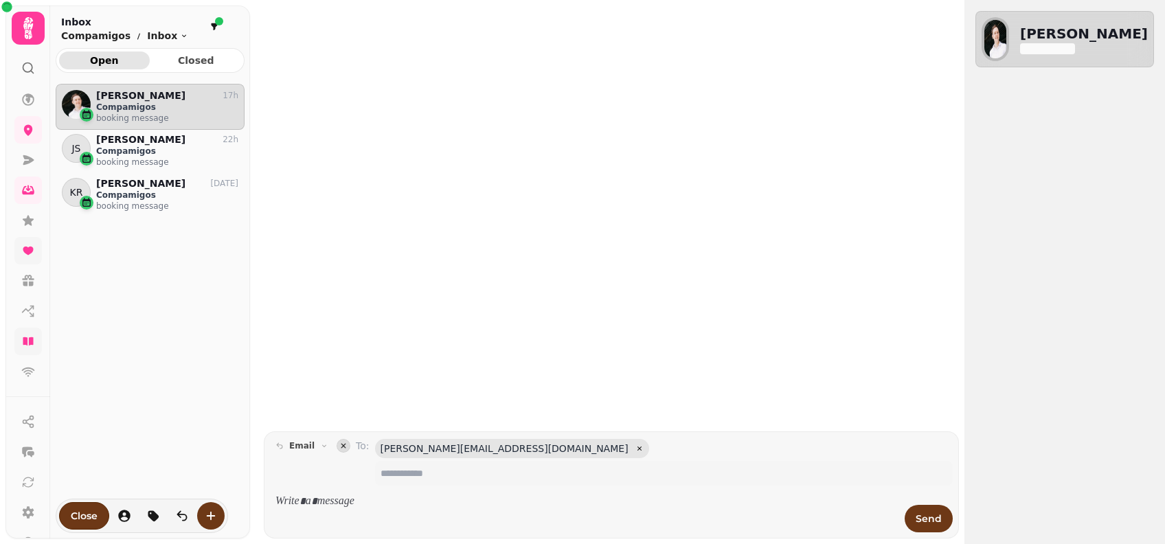
scroll to position [434, 175]
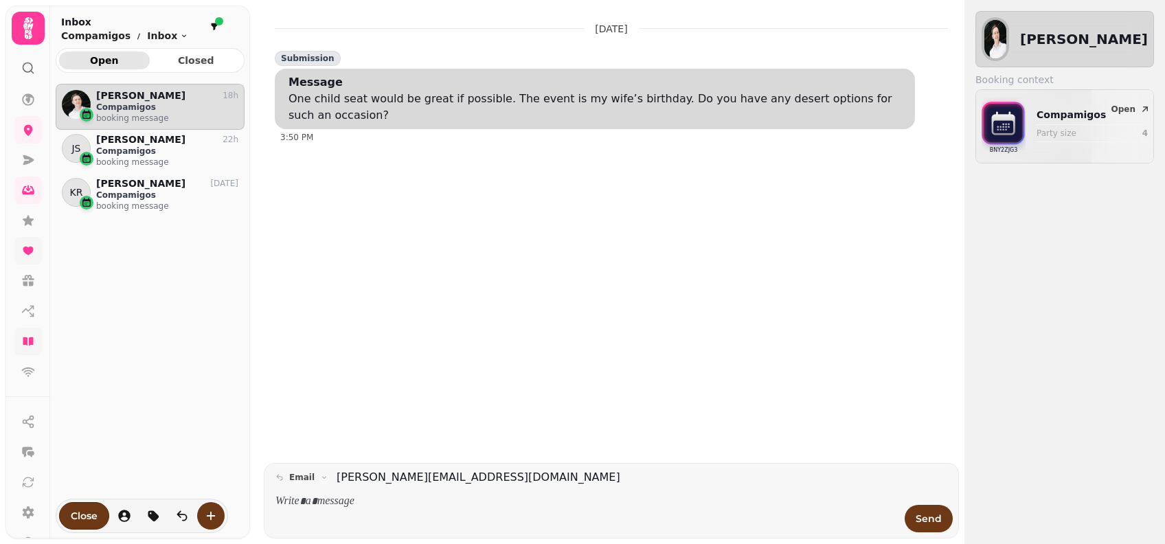
click at [138, 260] on div "PE Peter Evans 18h Compamigos booking message JS Jo Steed 22h Compamigos bookin…" at bounding box center [150, 308] width 189 height 449
click at [17, 346] on link at bounding box center [27, 341] width 27 height 27
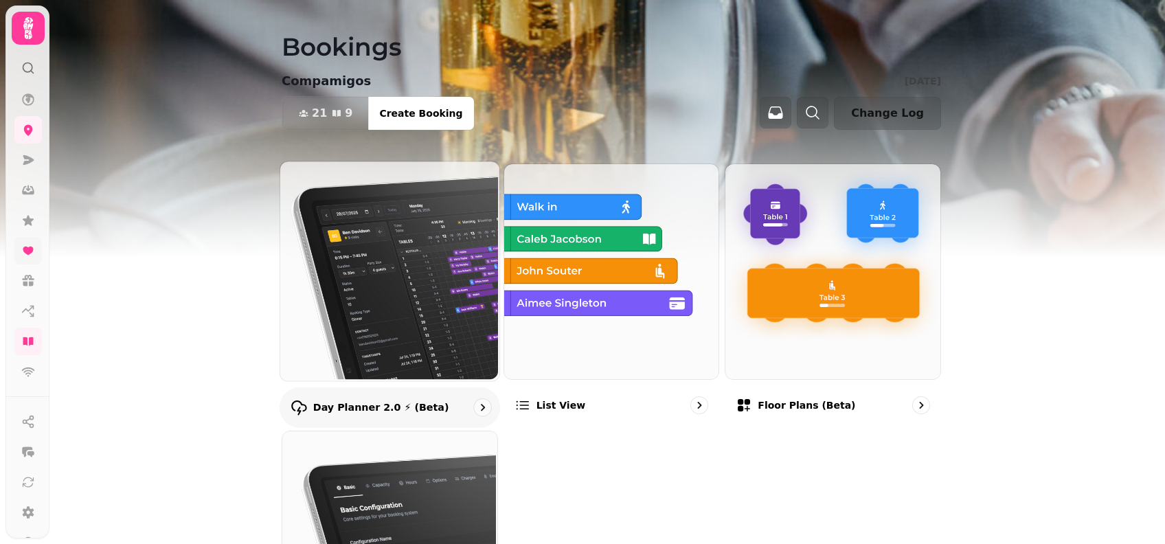
click at [421, 318] on img at bounding box center [388, 269] width 219 height 219
